Goal: Transaction & Acquisition: Purchase product/service

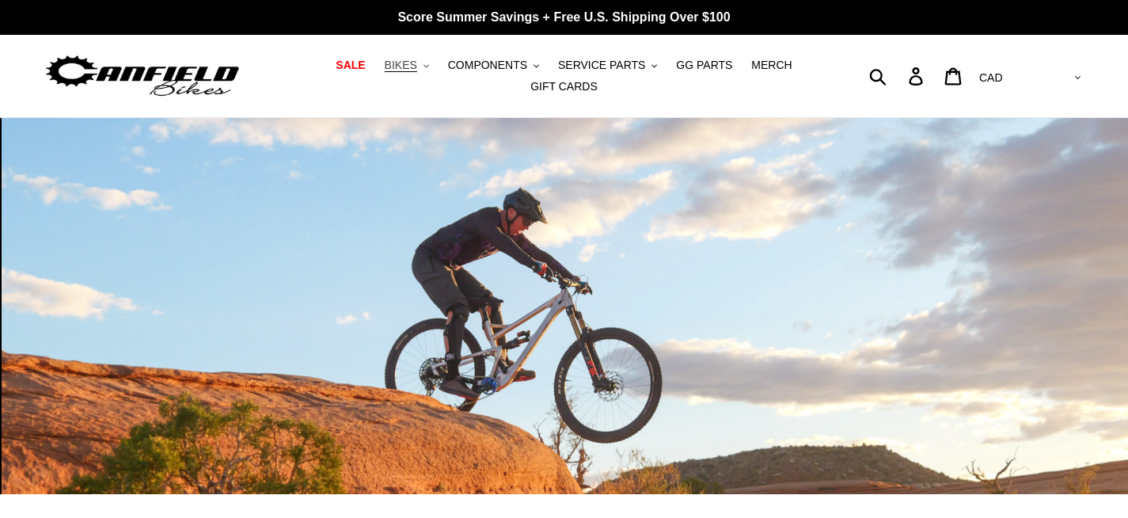
click at [408, 61] on span "BIKES" at bounding box center [401, 65] width 32 height 13
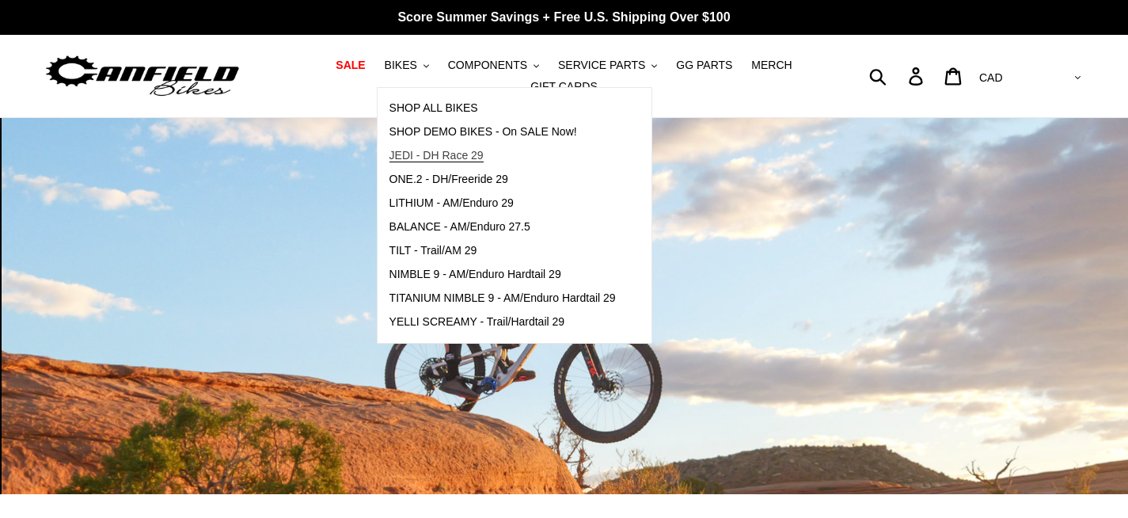
click at [426, 161] on span "JEDI - DH Race 29" at bounding box center [436, 155] width 94 height 13
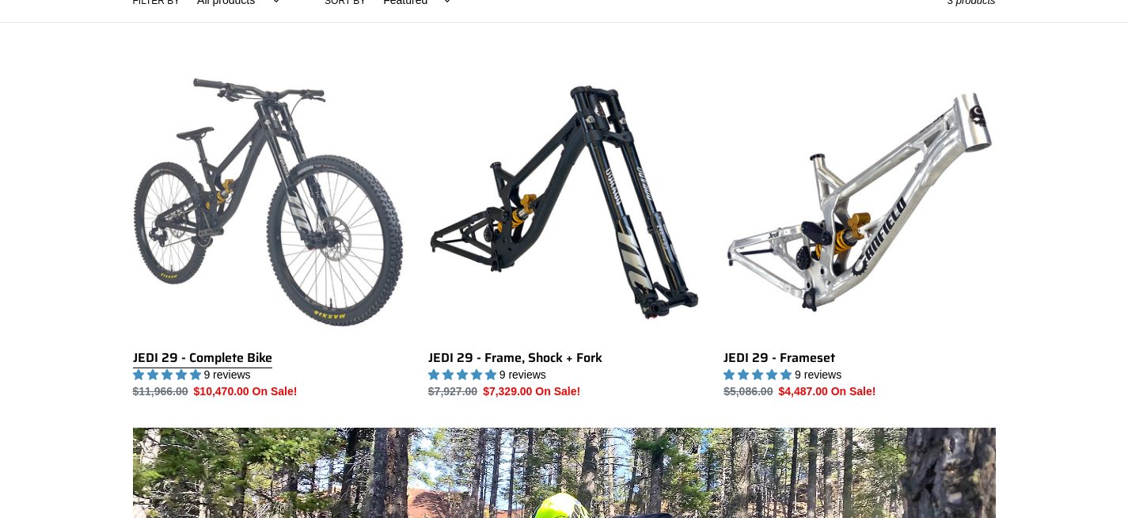
scroll to position [413, 0]
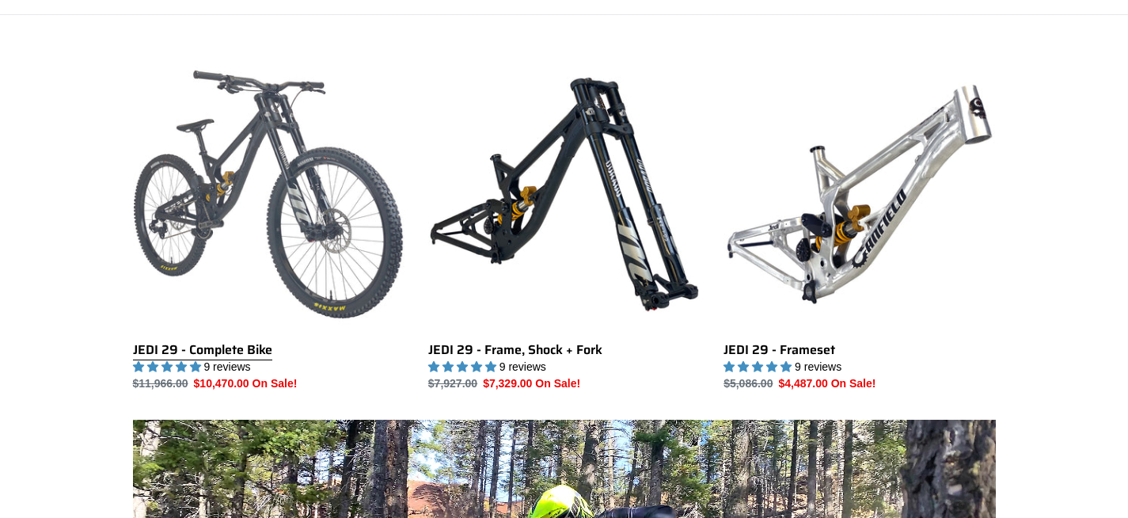
click at [229, 166] on link "JEDI 29 - Complete Bike" at bounding box center [268, 225] width 271 height 333
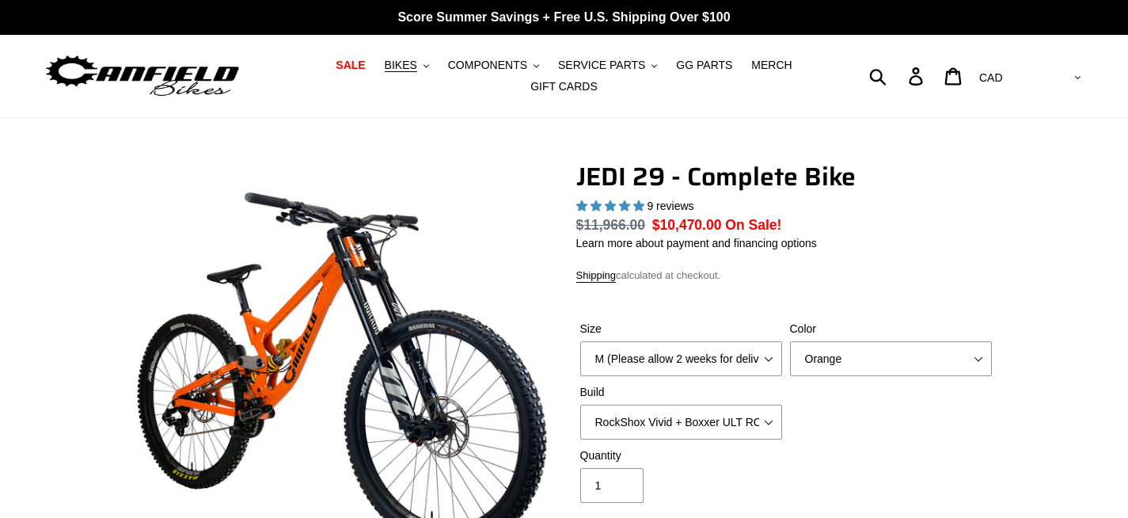
select select "highest-rating"
